Goal: Find specific page/section: Find specific page/section

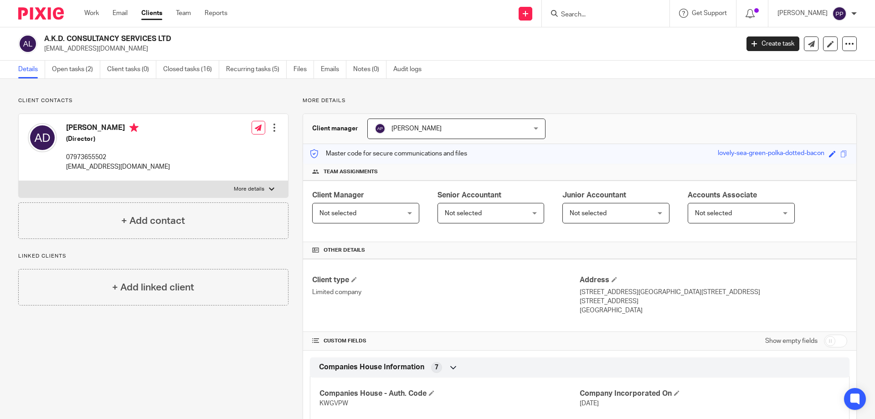
click at [596, 21] on div at bounding box center [606, 13] width 128 height 27
click at [590, 13] on input "Search" at bounding box center [601, 15] width 82 height 8
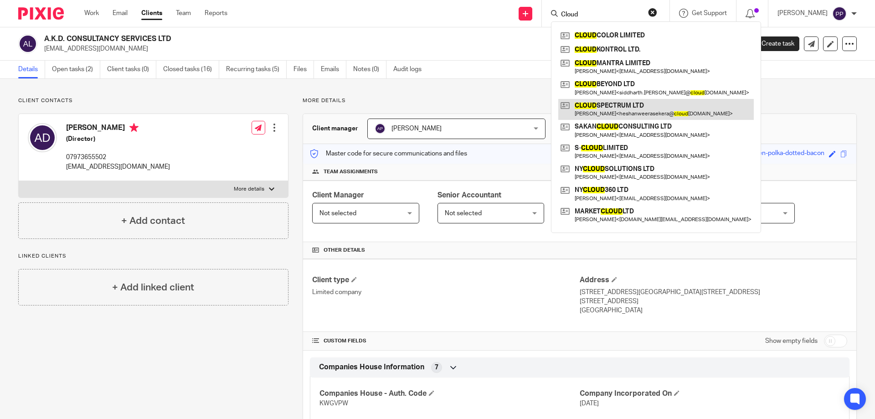
type input "Cloud"
click at [662, 112] on link at bounding box center [655, 109] width 195 height 21
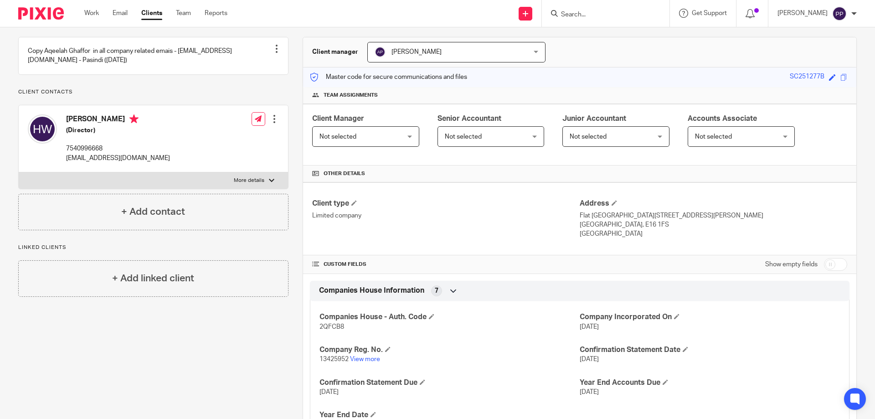
scroll to position [91, 0]
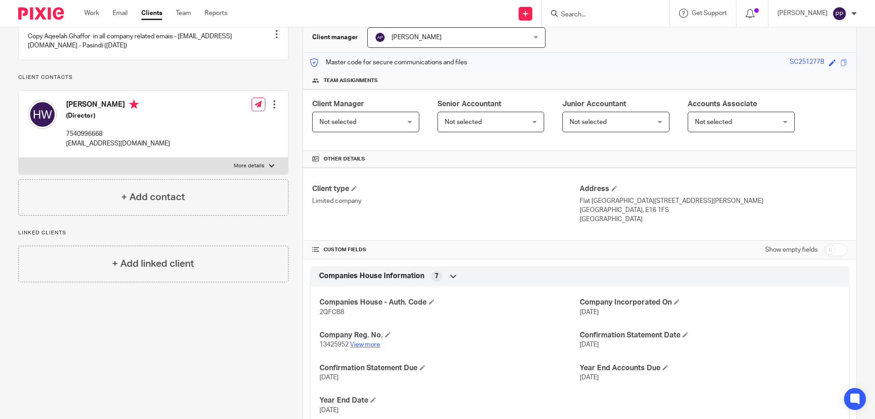
click at [363, 341] on link "View more" at bounding box center [365, 344] width 30 height 6
